Goal: Information Seeking & Learning: Learn about a topic

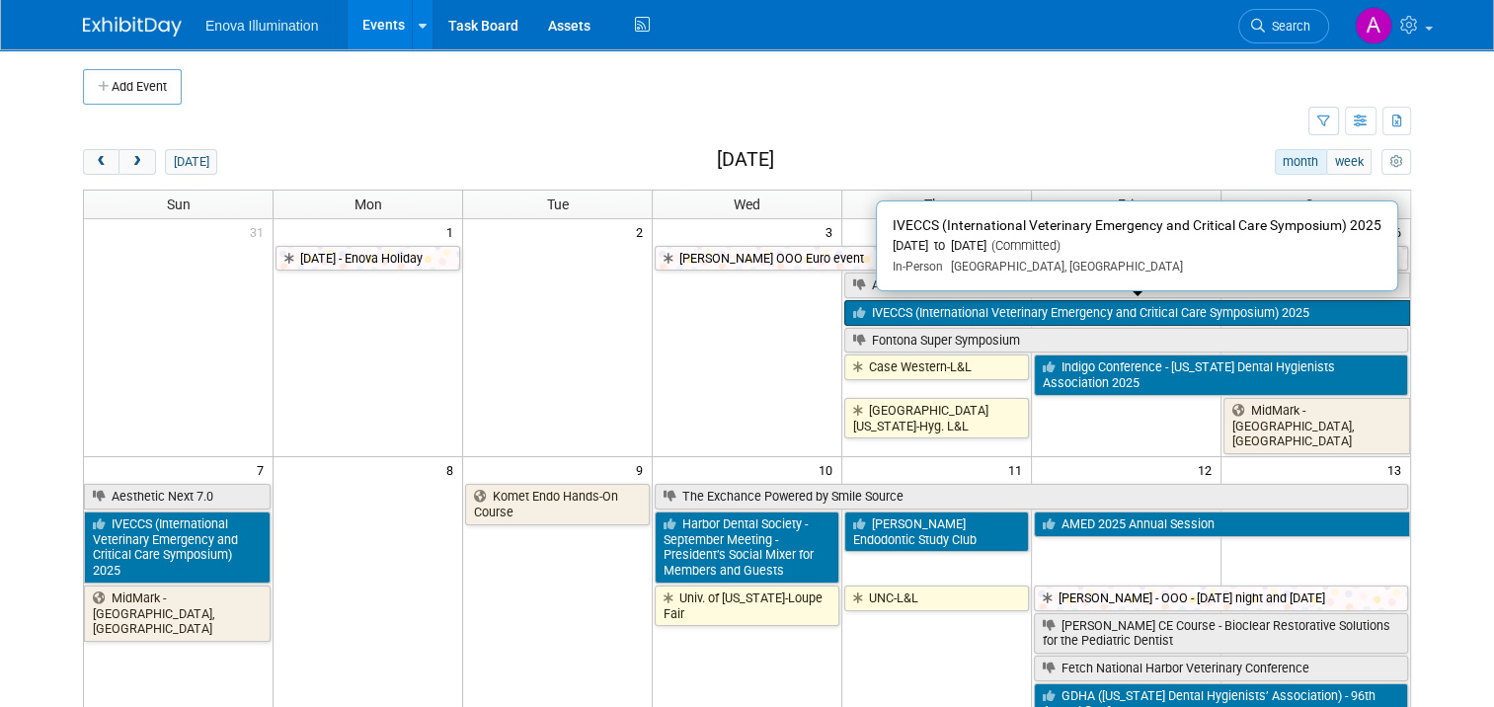
click at [1036, 312] on link "IVECCS (International Veterinary Emergency and Critical Care Symposium) 2025" at bounding box center [1127, 313] width 566 height 26
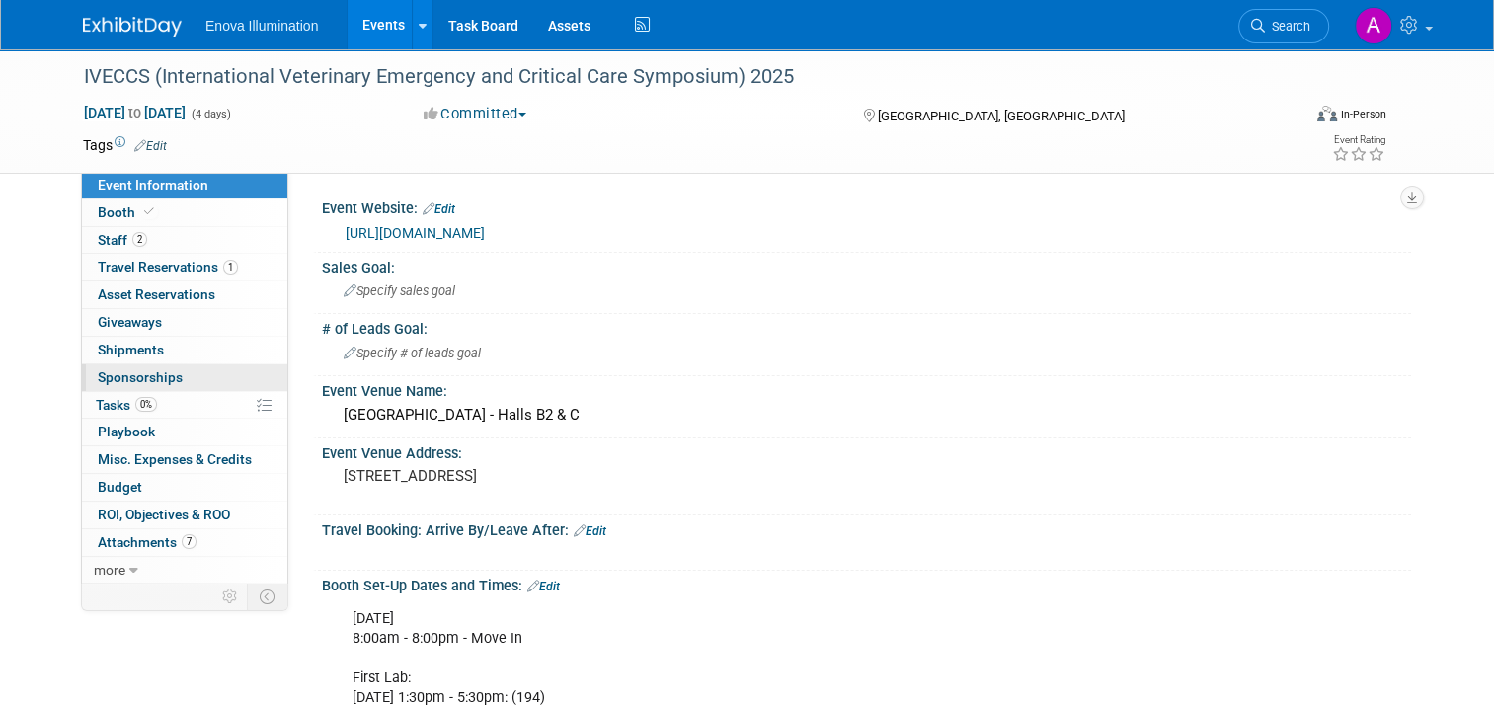
click at [185, 383] on link "0 Sponsorships 0" at bounding box center [184, 377] width 205 height 27
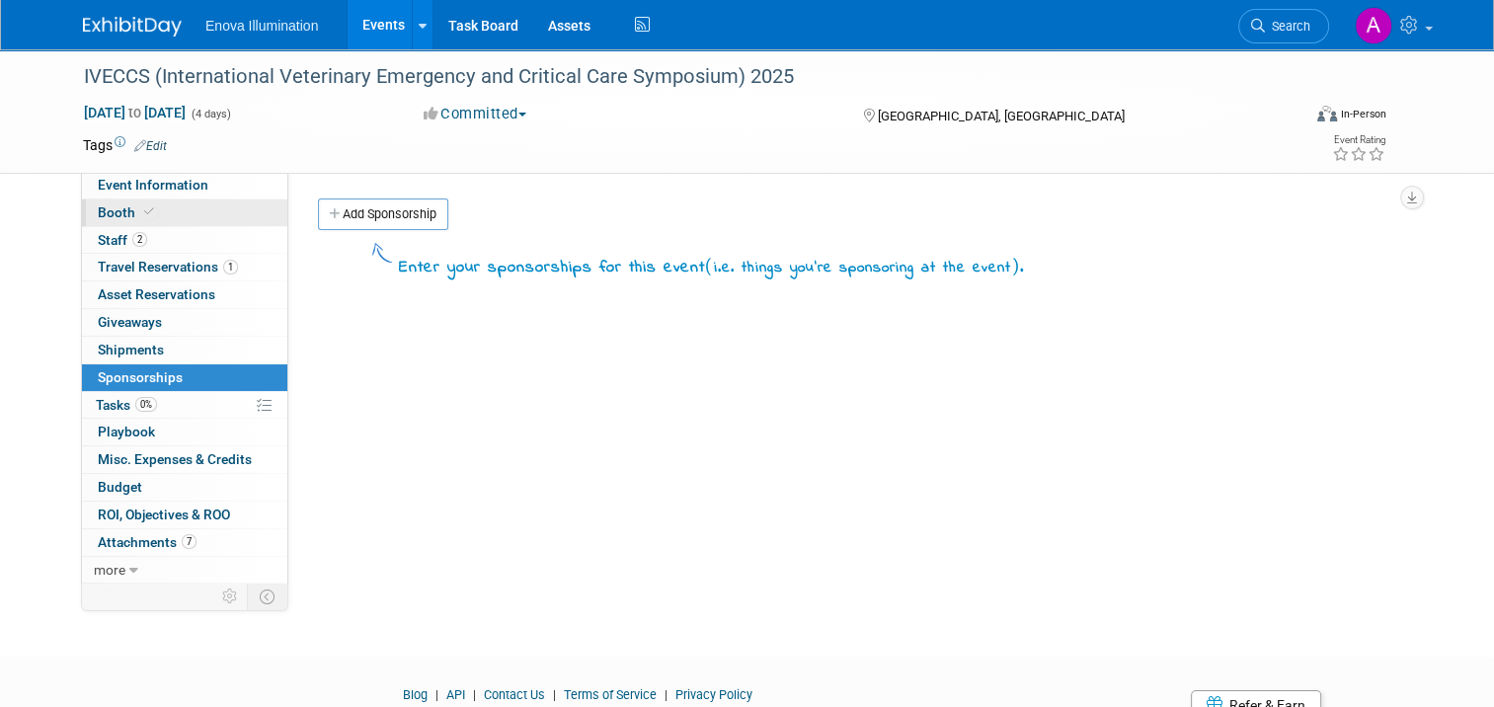
click at [171, 212] on link "Booth" at bounding box center [184, 212] width 205 height 27
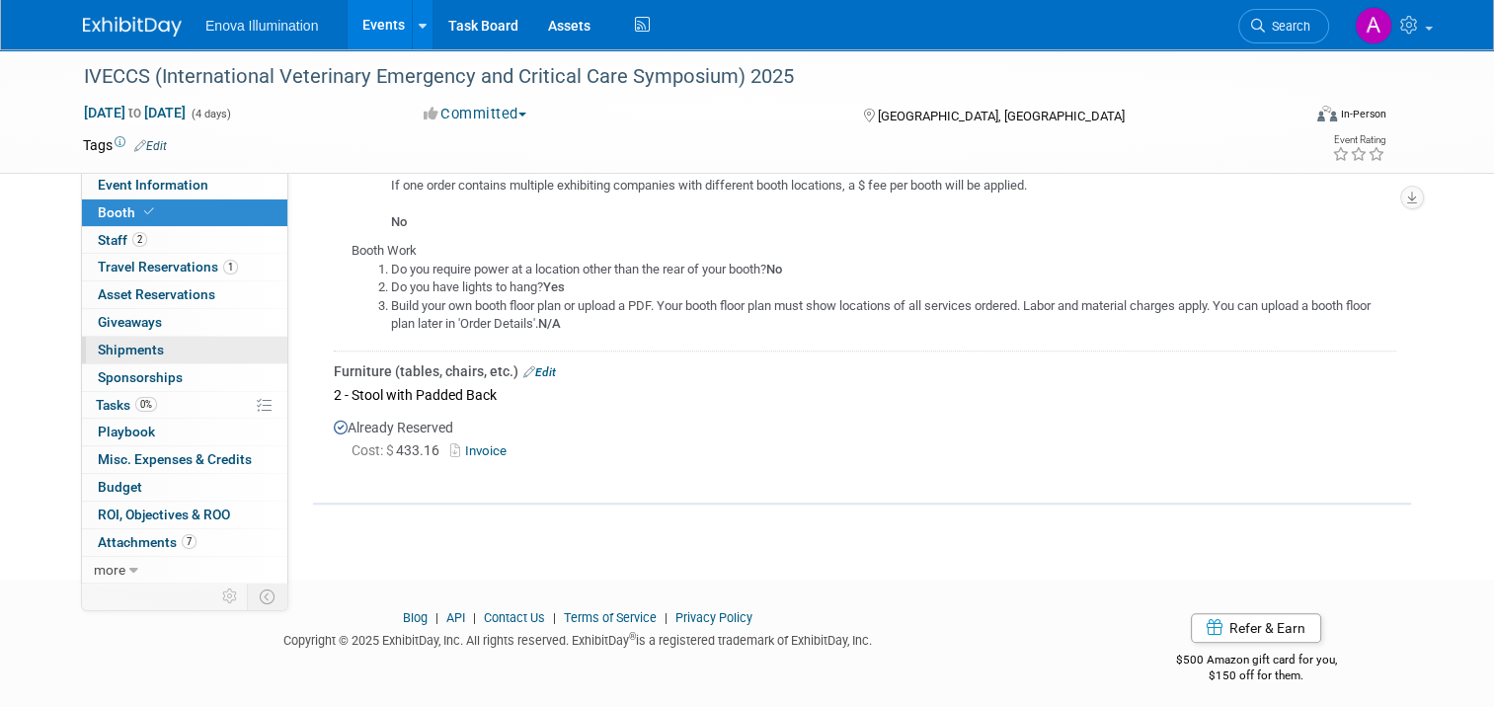
scroll to position [1492, 0]
click at [210, 181] on link "Event Information" at bounding box center [184, 185] width 205 height 27
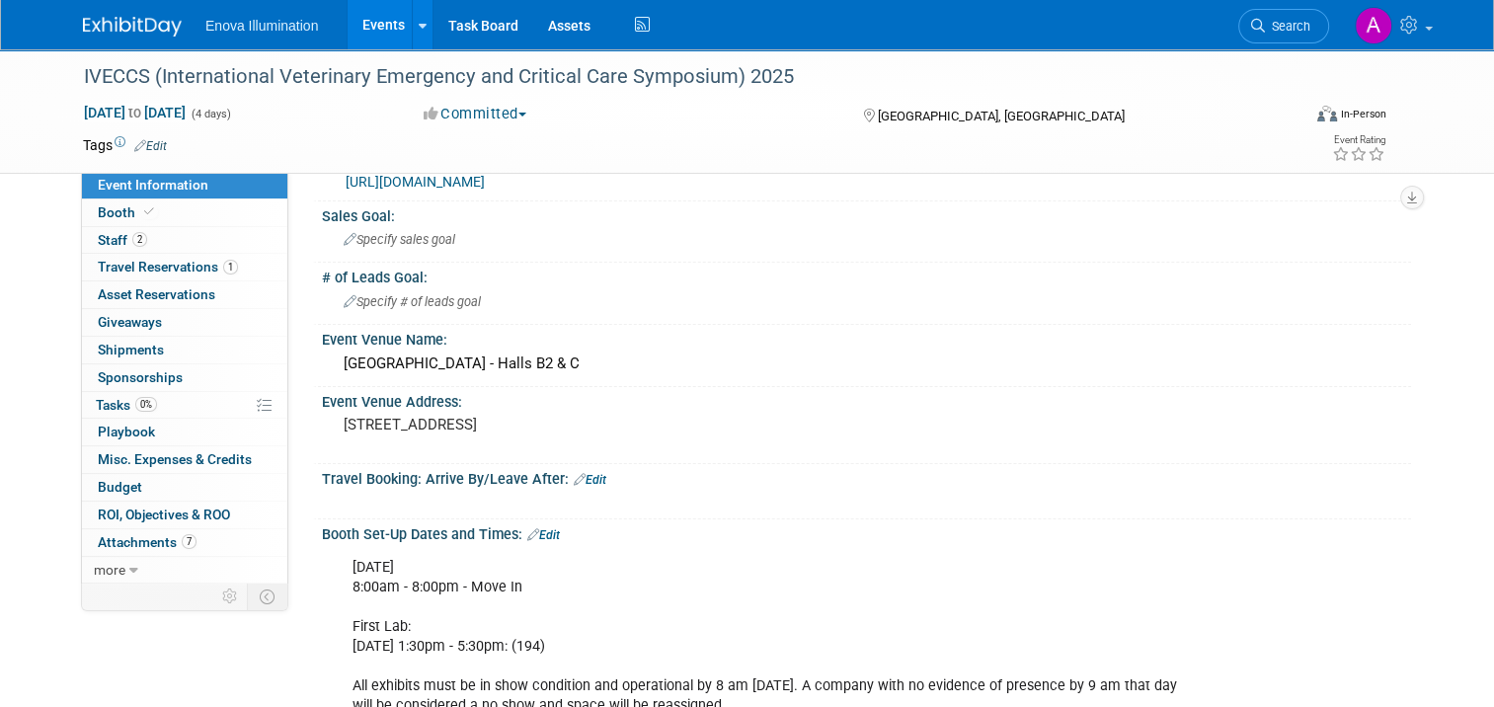
scroll to position [0, 0]
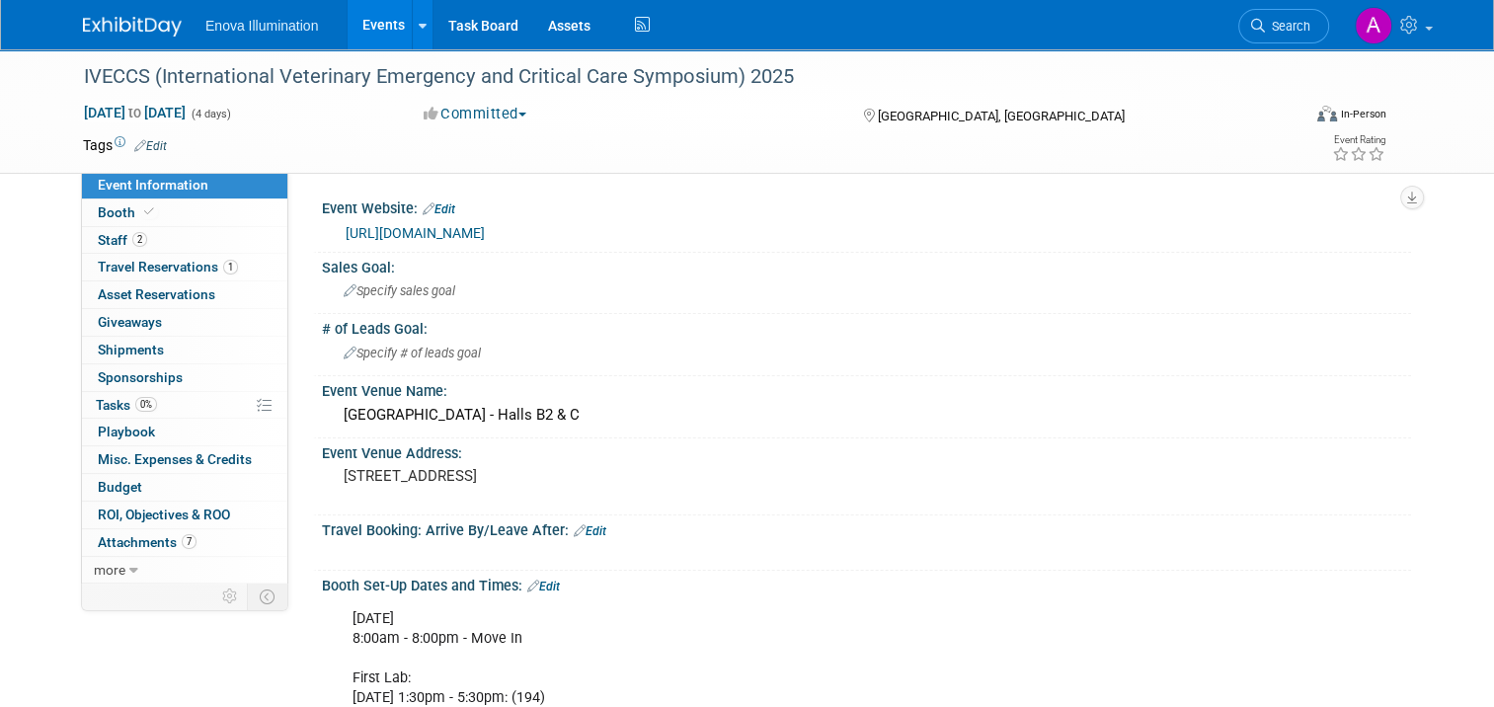
click at [102, 20] on img at bounding box center [132, 27] width 99 height 20
